Goal: Find specific page/section: Find specific page/section

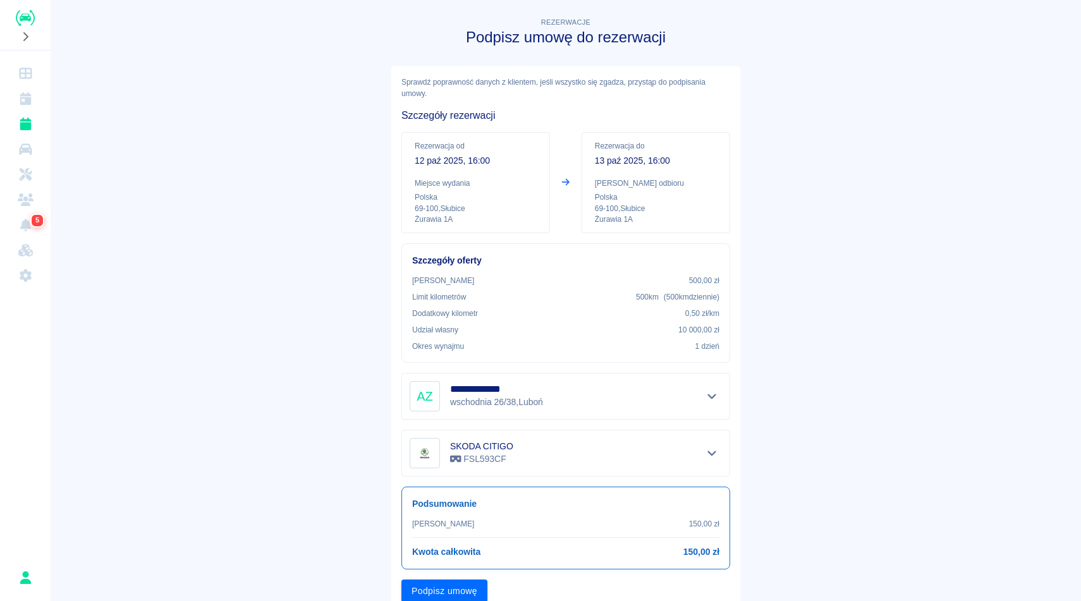
scroll to position [48, 0]
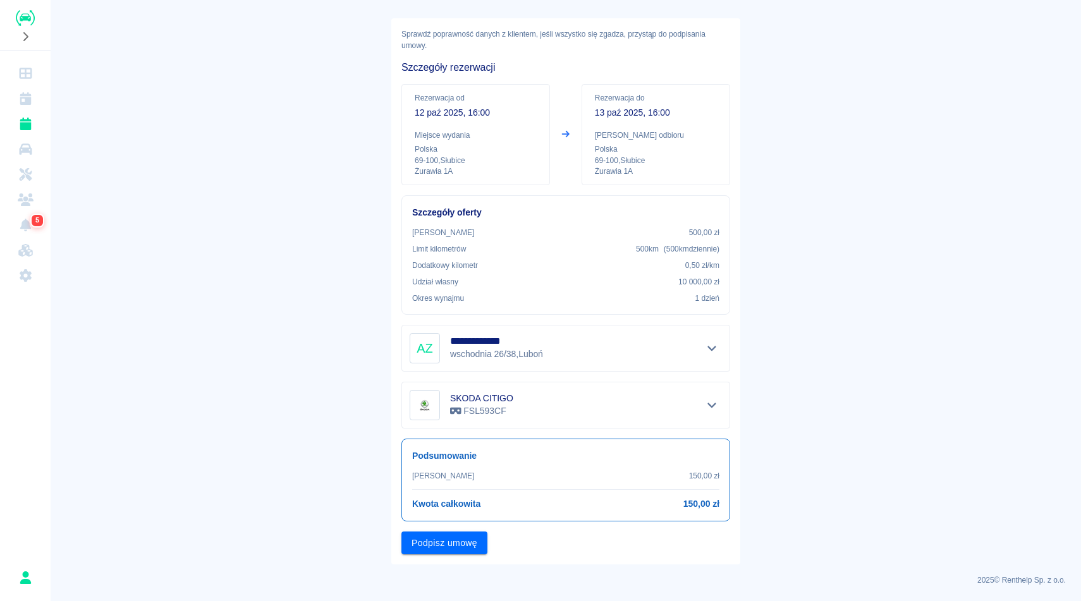
click at [494, 111] on p "12 paź 2025, 16:00" at bounding box center [476, 112] width 122 height 13
click at [22, 121] on icon "Rezerwacje" at bounding box center [26, 124] width 16 height 13
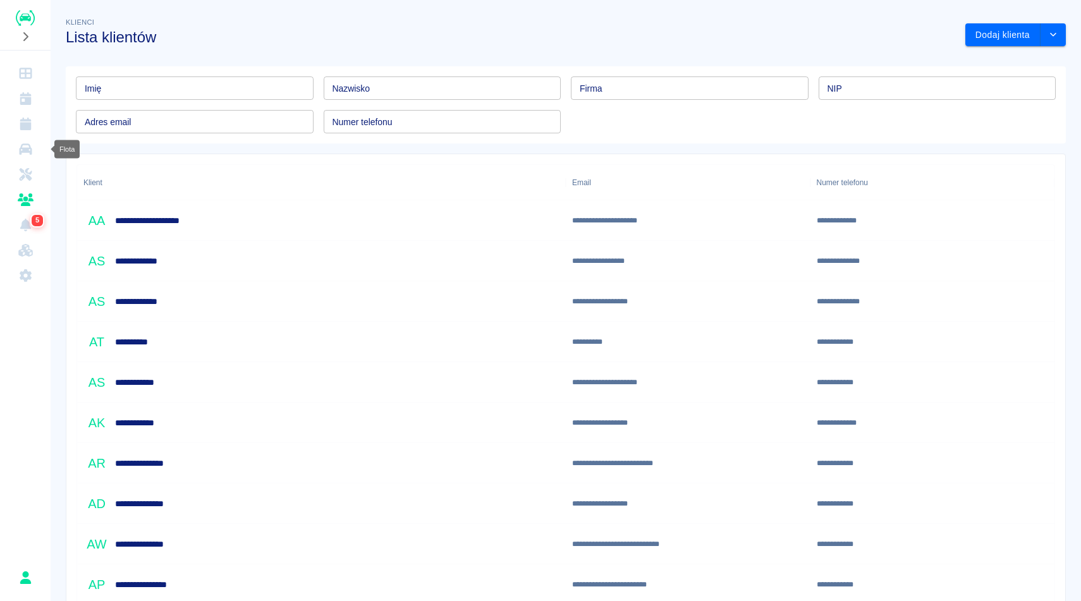
click at [27, 149] on icon "Flota" at bounding box center [25, 148] width 13 height 11
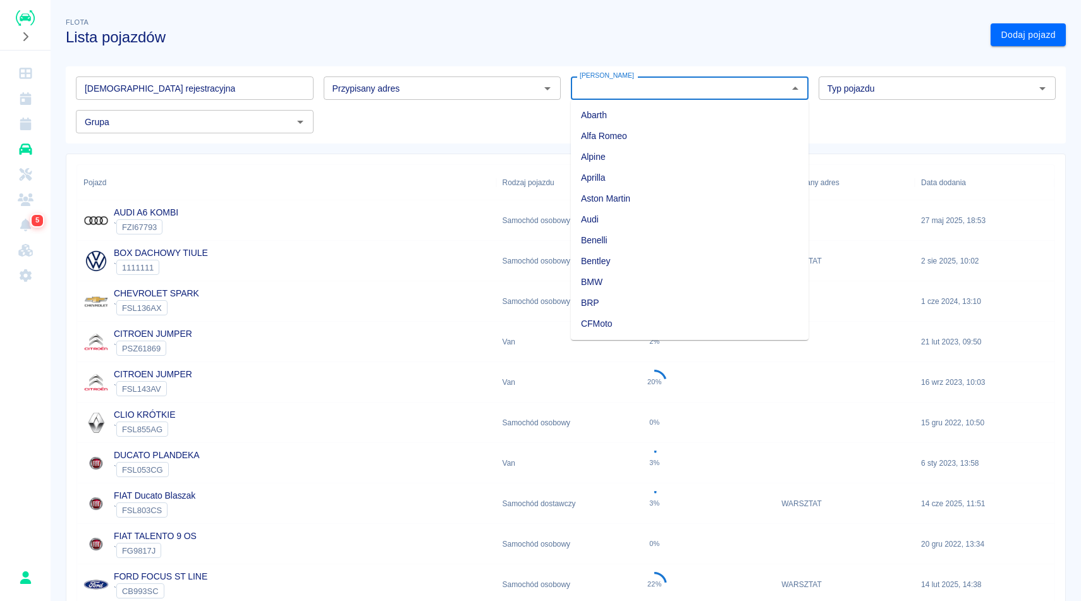
click at [776, 92] on input "Marka" at bounding box center [679, 88] width 209 height 16
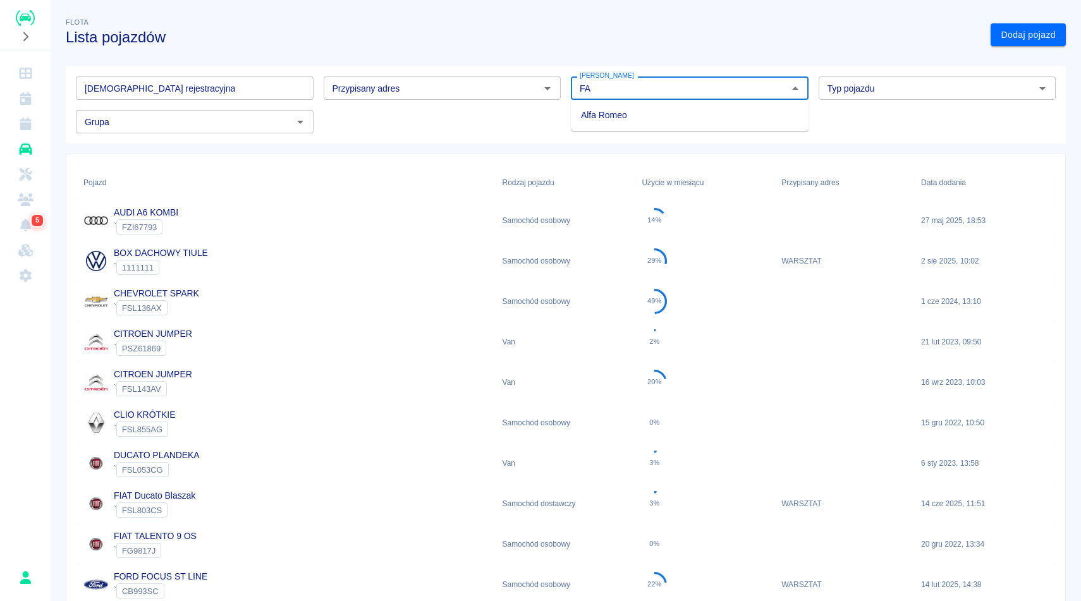
type input "F"
type input "S"
click at [424, 29] on h3 "Lista pojazdów" at bounding box center [523, 37] width 915 height 18
click at [848, 97] on div "Typ pojazdu" at bounding box center [938, 87] width 238 height 23
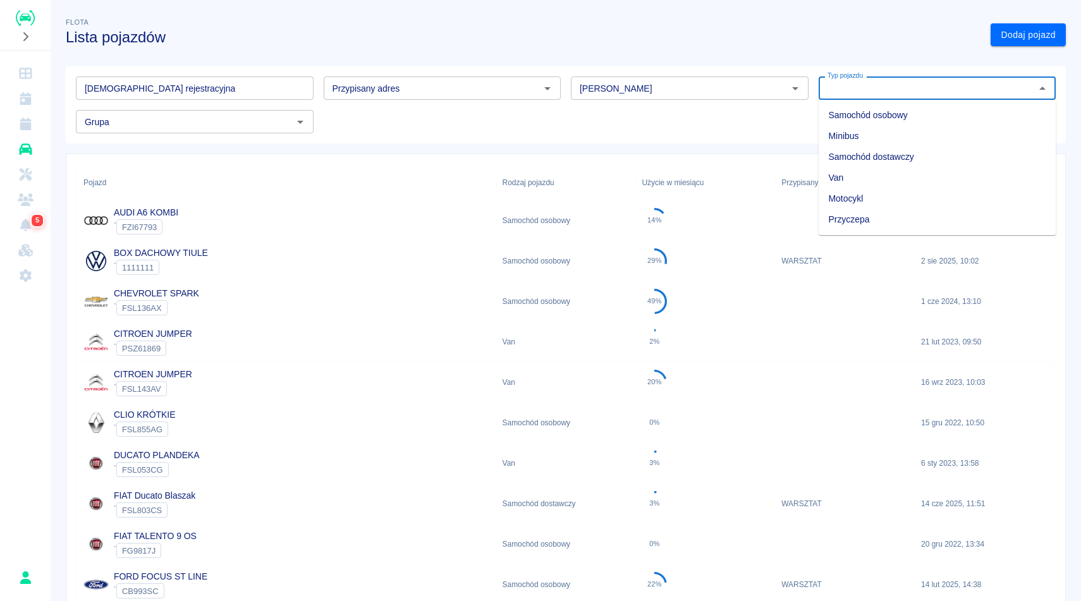
click at [829, 40] on h3 "Lista pojazdów" at bounding box center [523, 37] width 915 height 18
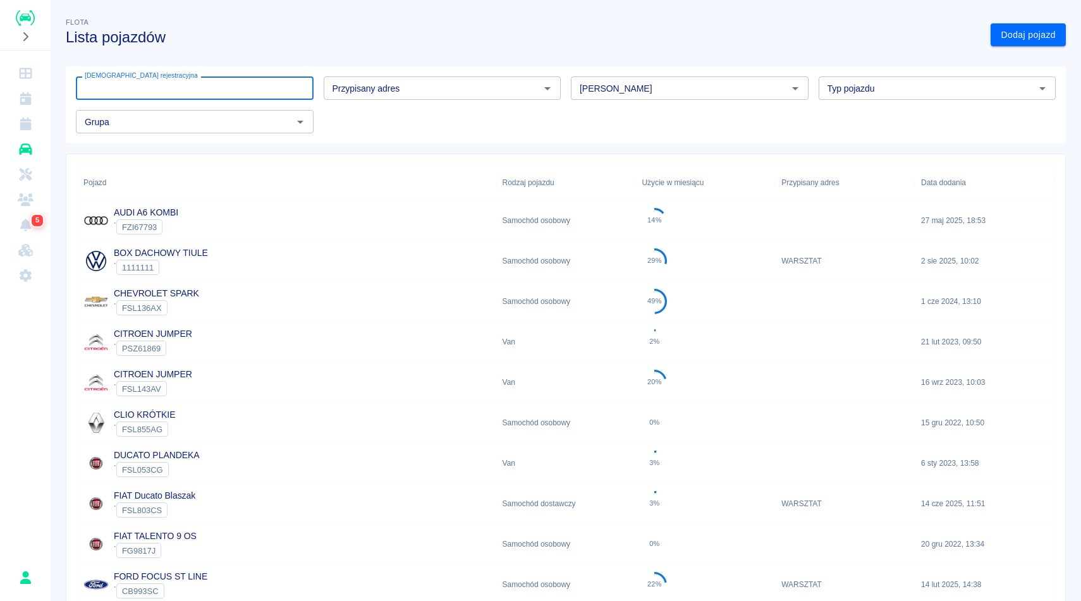
click at [111, 92] on input "Tablica rejestracyjna" at bounding box center [195, 87] width 238 height 23
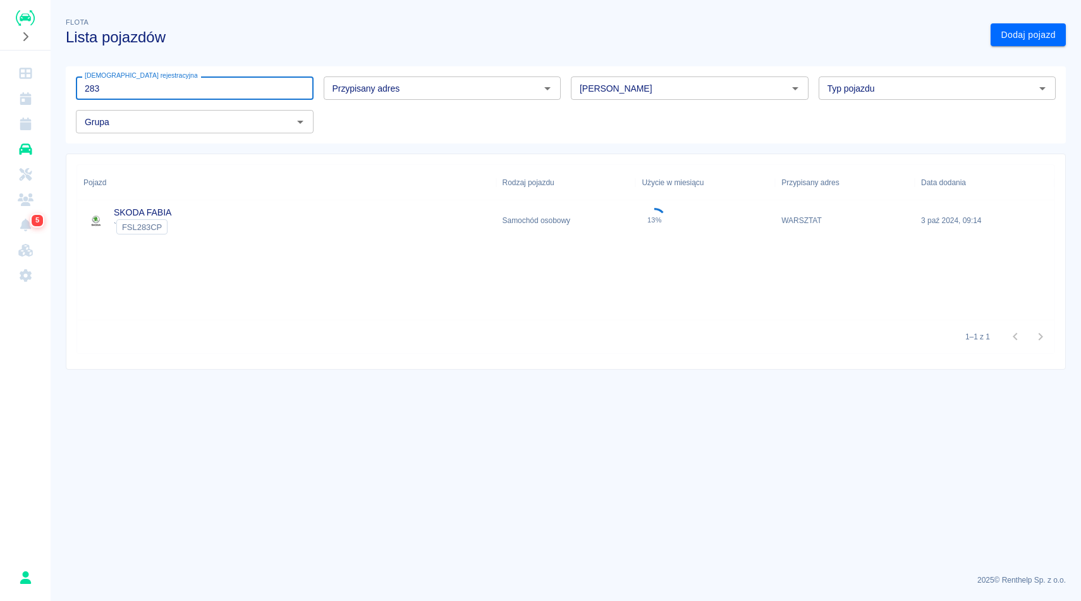
type input "283"
click at [155, 216] on link "SKODA FABIA" at bounding box center [143, 212] width 58 height 10
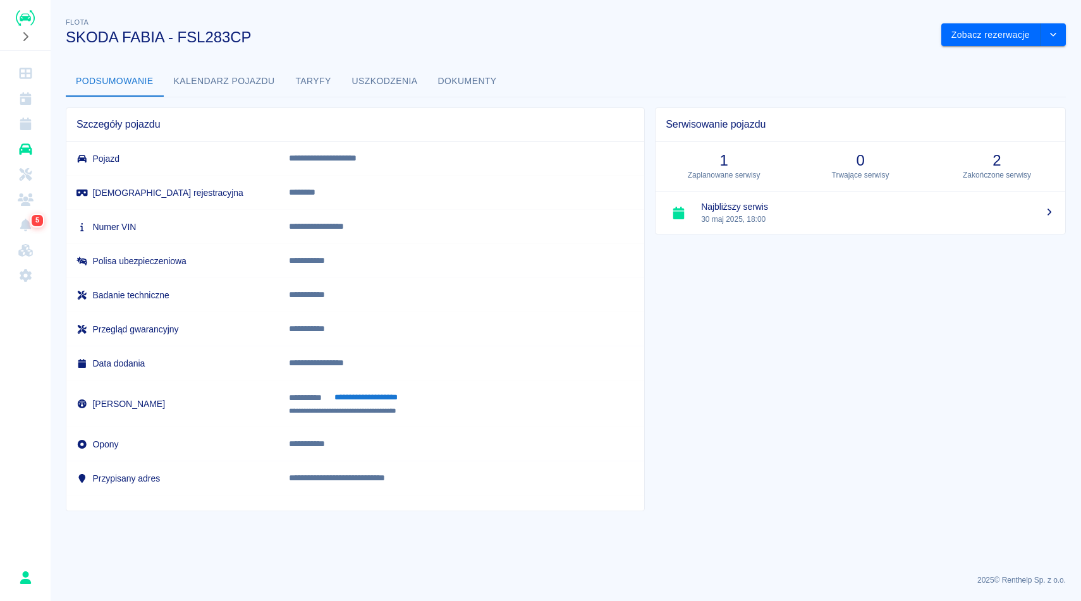
click at [243, 87] on button "Kalendarz pojazdu" at bounding box center [224, 81] width 121 height 30
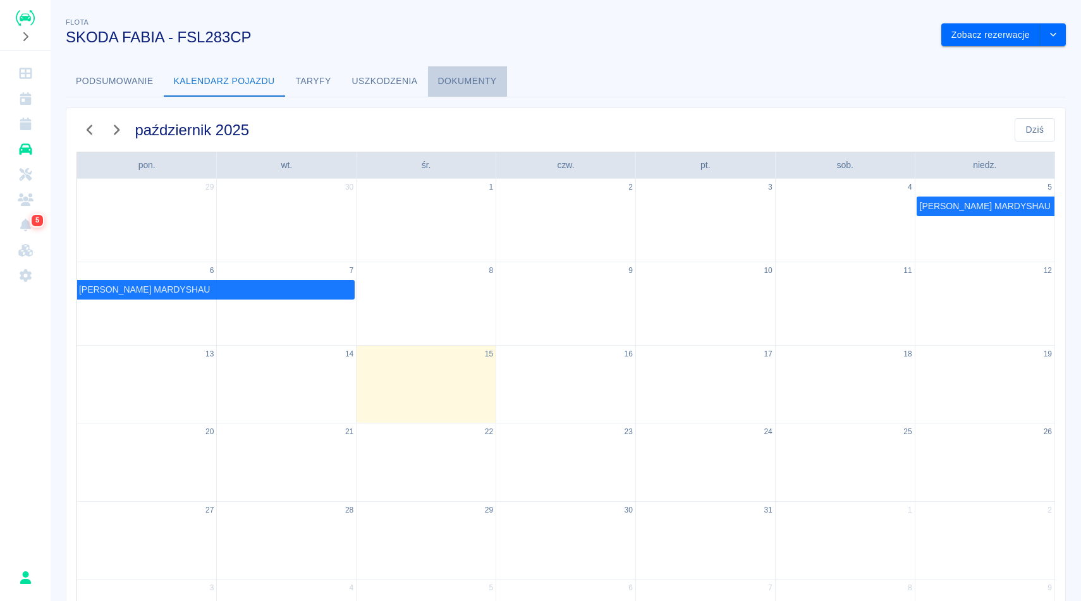
click at [460, 78] on button "Dokumenty" at bounding box center [467, 81] width 79 height 30
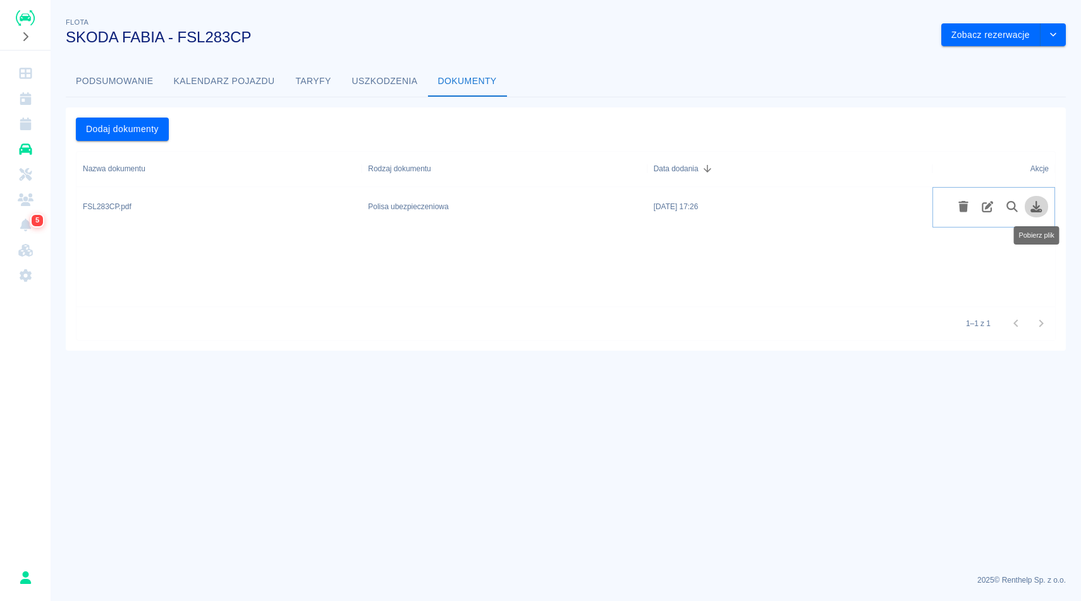
click at [1039, 209] on icon "Pobierz plik" at bounding box center [1036, 206] width 11 height 11
click at [22, 155] on icon "Flota" at bounding box center [26, 149] width 16 height 13
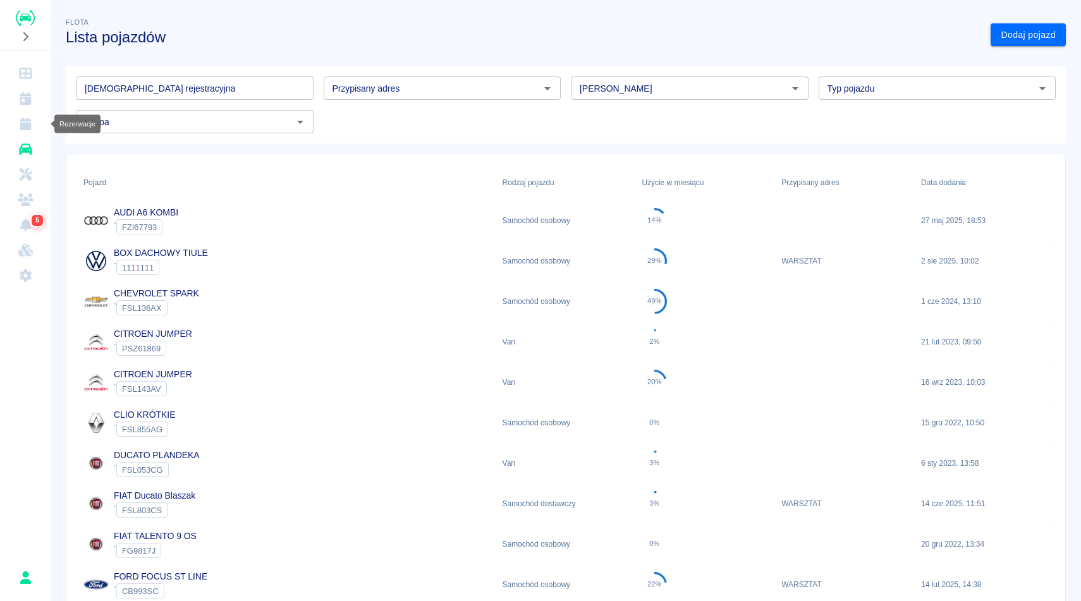
click at [29, 123] on icon "Rezerwacje" at bounding box center [25, 124] width 11 height 13
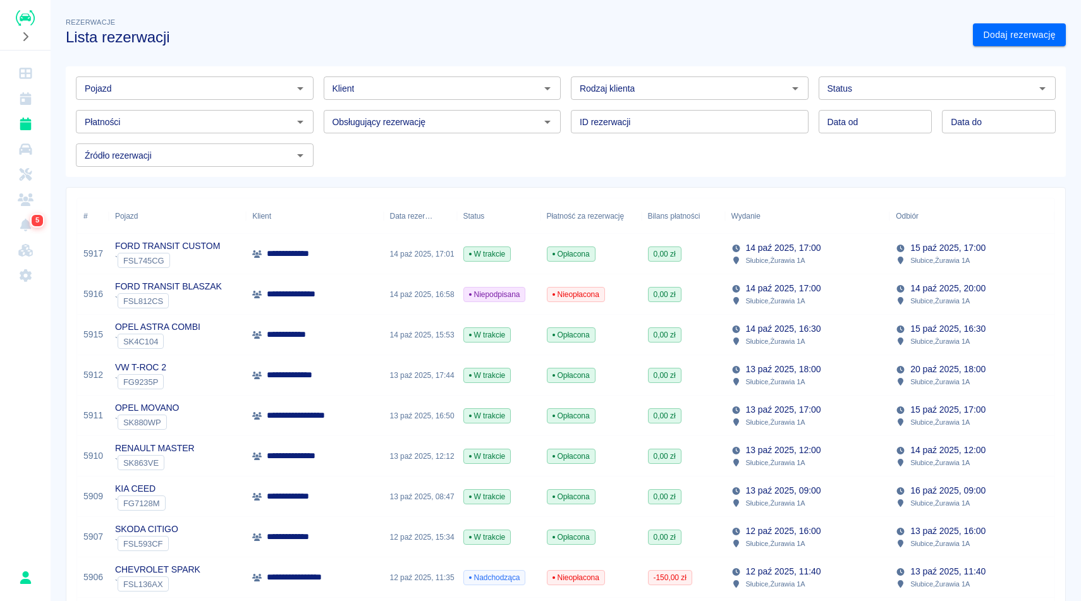
click at [315, 37] on h3 "Lista rezerwacji" at bounding box center [514, 37] width 897 height 18
click at [368, 154] on div "Pojazd Pojazd Klient Klient Rodzaj klienta Rodzaj klienta Status Status Płatnoś…" at bounding box center [561, 116] width 990 height 100
